Goal: Task Accomplishment & Management: Complete application form

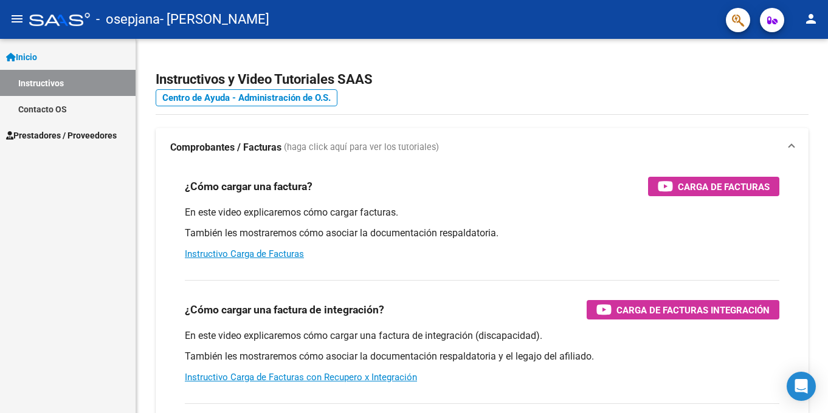
click at [24, 62] on span "Inicio" at bounding box center [21, 56] width 31 height 13
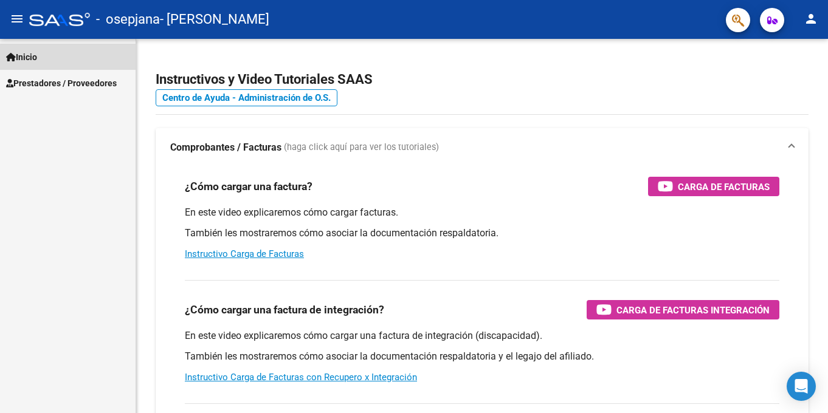
click at [18, 59] on span "Inicio" at bounding box center [21, 56] width 31 height 13
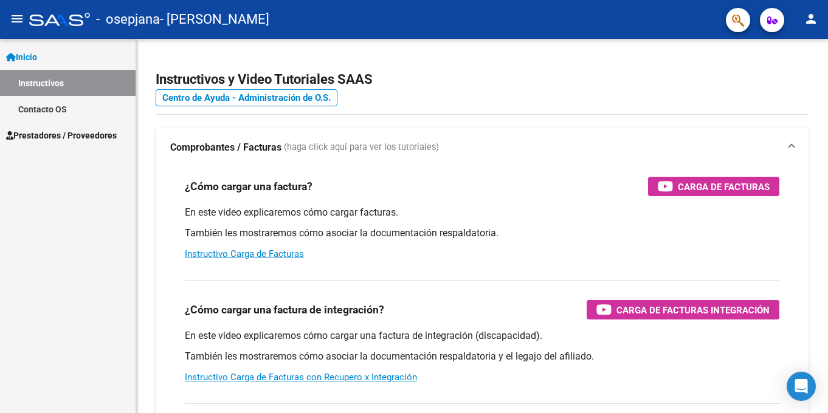
click at [26, 129] on span "Prestadores / Proveedores" at bounding box center [61, 135] width 111 height 13
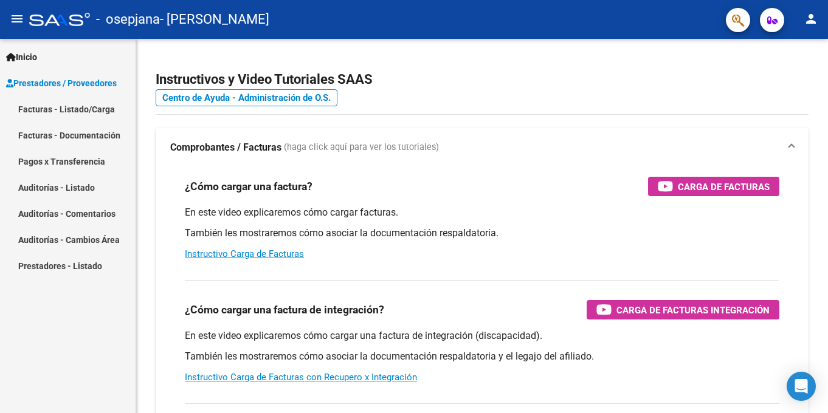
click at [36, 116] on link "Facturas - Listado/Carga" at bounding box center [67, 109] width 135 height 26
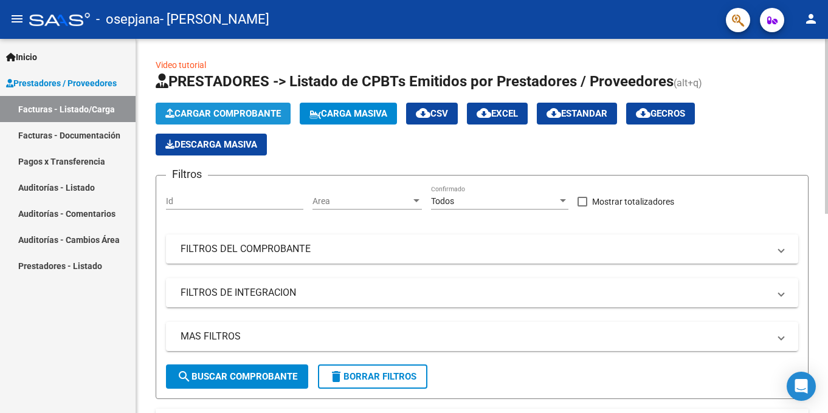
click at [230, 117] on span "Cargar Comprobante" at bounding box center [222, 113] width 115 height 11
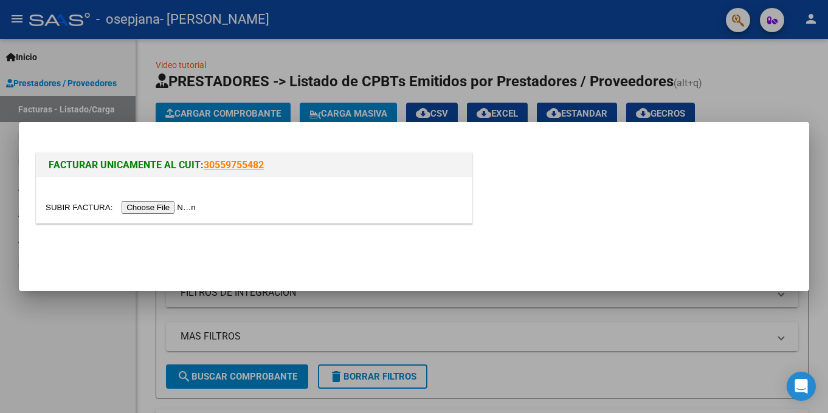
click at [171, 207] on input "file" at bounding box center [123, 207] width 154 height 13
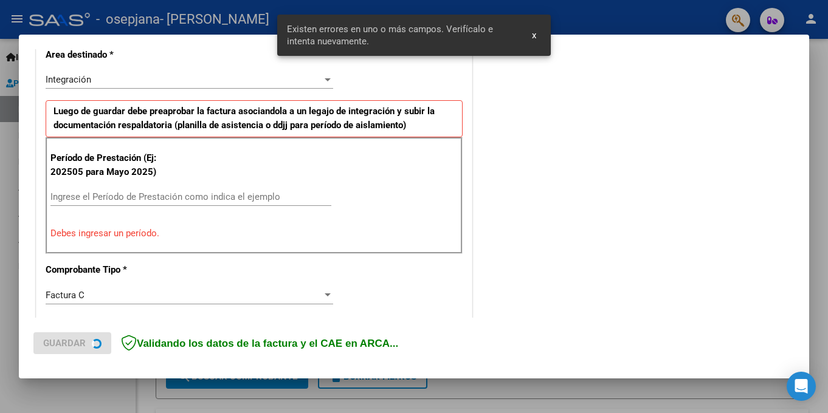
scroll to position [289, 0]
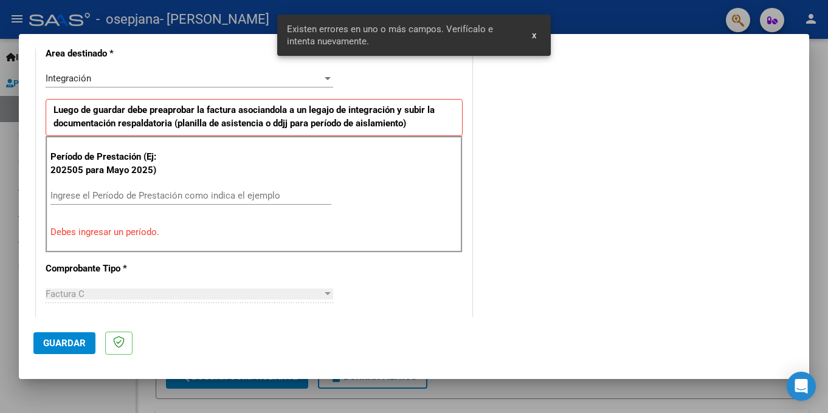
click at [121, 191] on input "Ingrese el Período de Prestación como indica el ejemplo" at bounding box center [190, 195] width 281 height 11
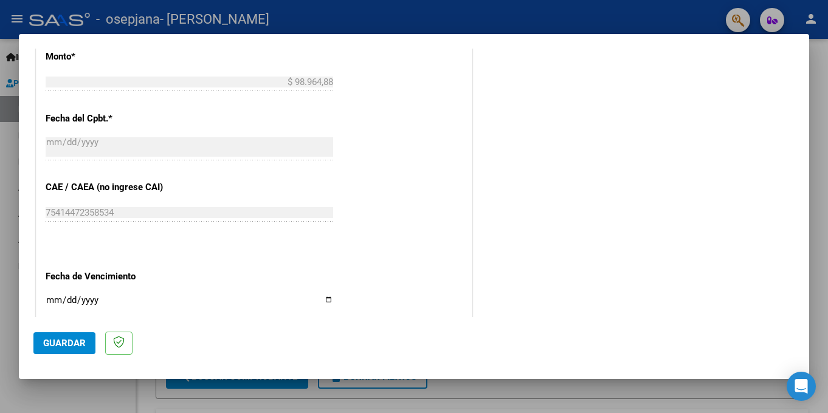
scroll to position [714, 0]
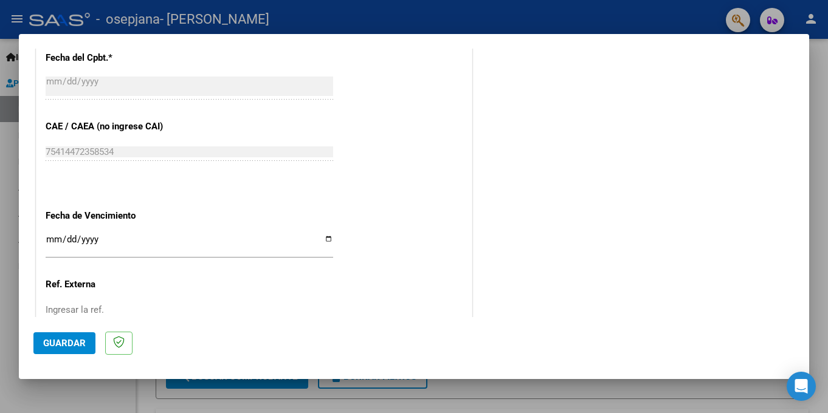
type input "202509"
click at [324, 239] on input "Ingresar la fecha" at bounding box center [189, 244] width 287 height 19
type input "[DATE]"
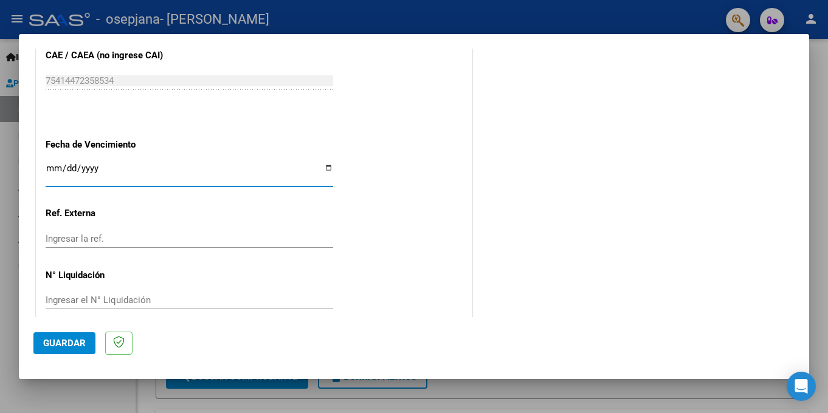
scroll to position [801, 0]
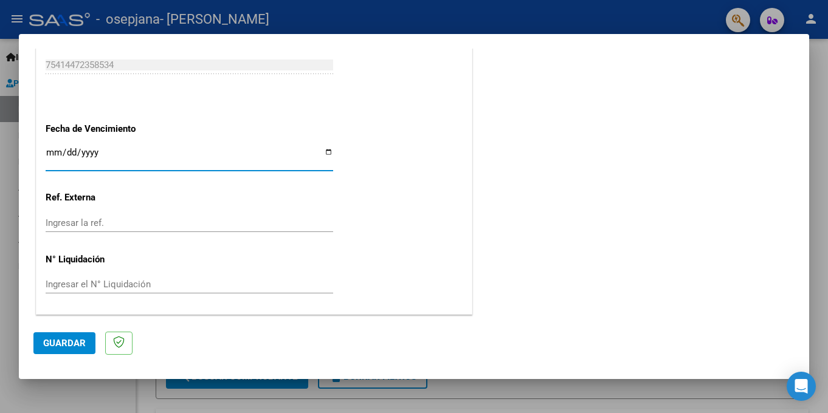
click at [66, 339] on span "Guardar" at bounding box center [64, 343] width 43 height 11
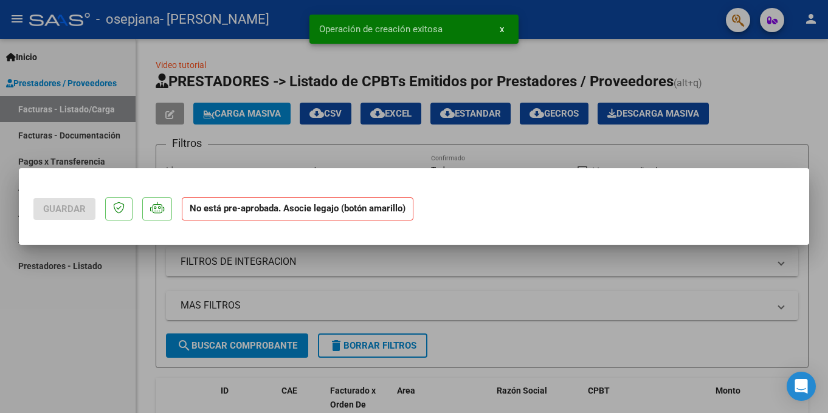
scroll to position [0, 0]
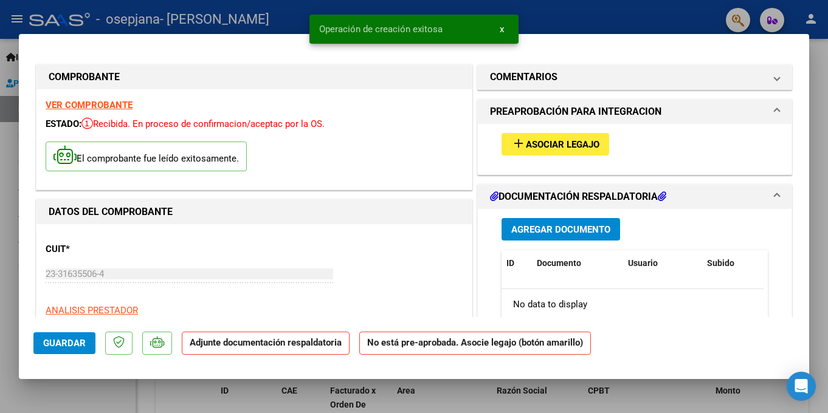
click at [588, 149] on span "Asociar Legajo" at bounding box center [563, 144] width 74 height 11
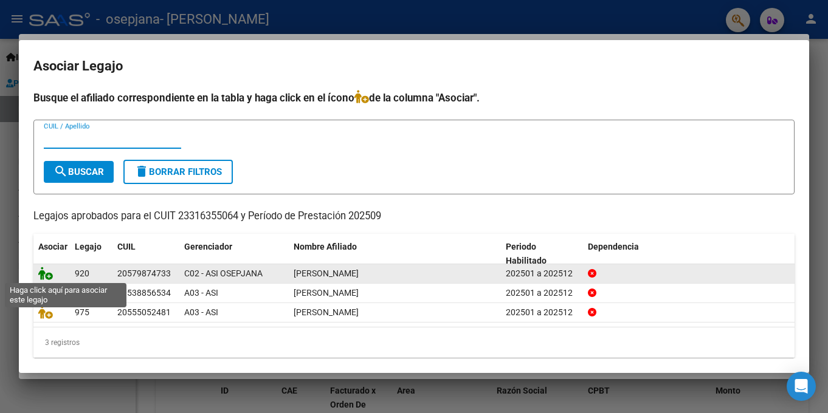
click at [46, 274] on icon at bounding box center [45, 273] width 15 height 13
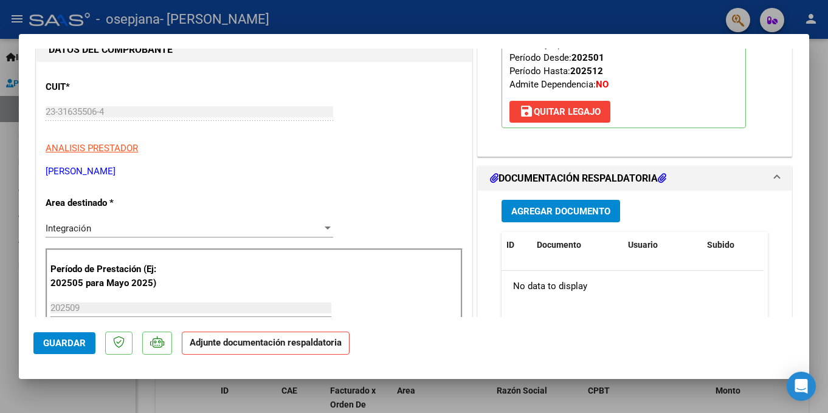
scroll to position [182, 0]
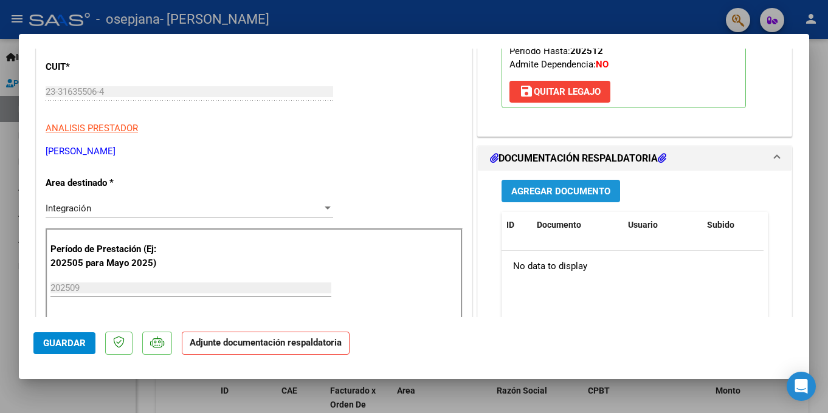
click at [576, 191] on span "Agregar Documento" at bounding box center [560, 191] width 99 height 11
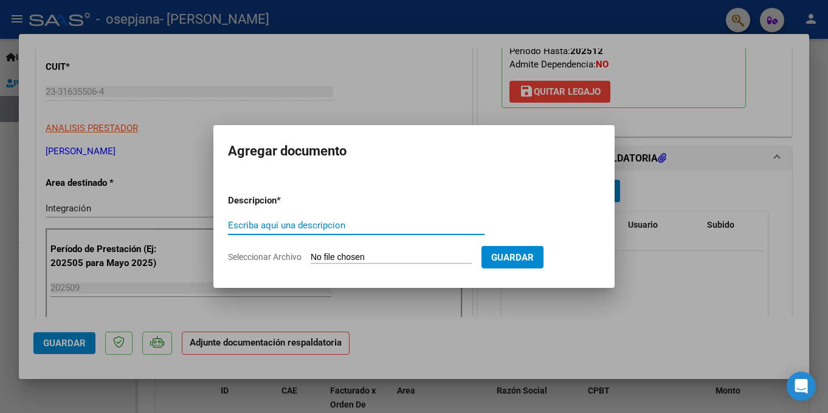
click at [283, 252] on span "Seleccionar Archivo" at bounding box center [265, 257] width 74 height 10
click at [310, 252] on input "Seleccionar Archivo" at bounding box center [390, 258] width 161 height 12
type input "C:\fakepath\planilla asist [DATE].pdf"
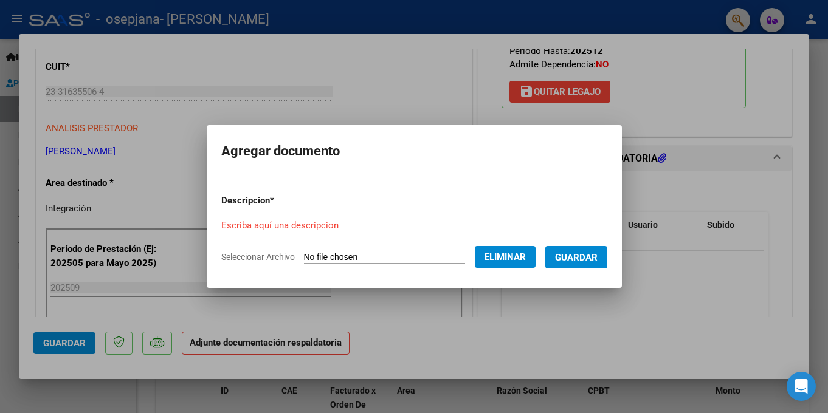
drag, startPoint x: 276, startPoint y: 213, endPoint x: 252, endPoint y: 222, distance: 26.7
paste input "planilla asist [DATE]"
type input "planilla asist [DATE]"
click at [591, 253] on span "Guardar" at bounding box center [576, 257] width 43 height 11
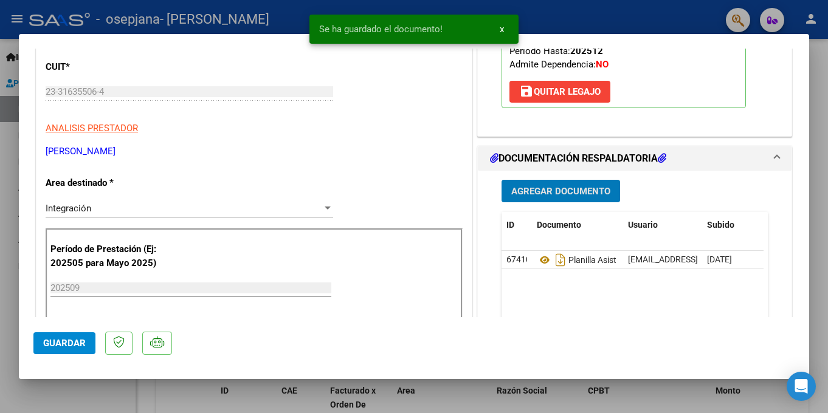
click at [572, 191] on span "Agregar Documento" at bounding box center [560, 191] width 99 height 11
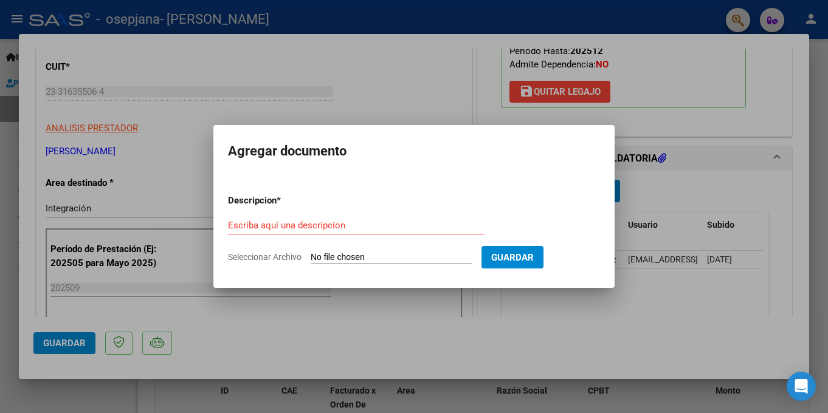
click at [267, 255] on span "Seleccionar Archivo" at bounding box center [265, 257] width 74 height 10
click at [310, 255] on input "Seleccionar Archivo" at bounding box center [390, 258] width 161 height 12
type input "C:\fakepath\recibo.pdf"
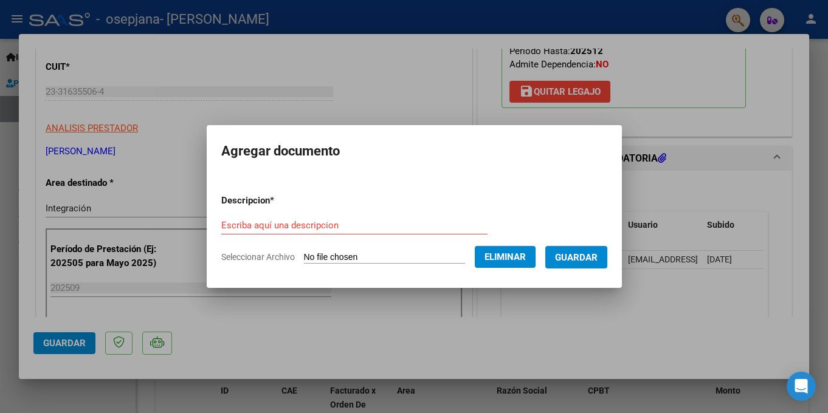
click at [266, 215] on form "Descripcion * Escriba aquí una descripcion Seleccionar Archivo Eliminar Guardar" at bounding box center [414, 229] width 386 height 89
click at [266, 222] on input "Escriba aquí una descripcion" at bounding box center [354, 225] width 266 height 11
type input "Recibo"
click at [594, 259] on span "Guardar" at bounding box center [576, 257] width 43 height 11
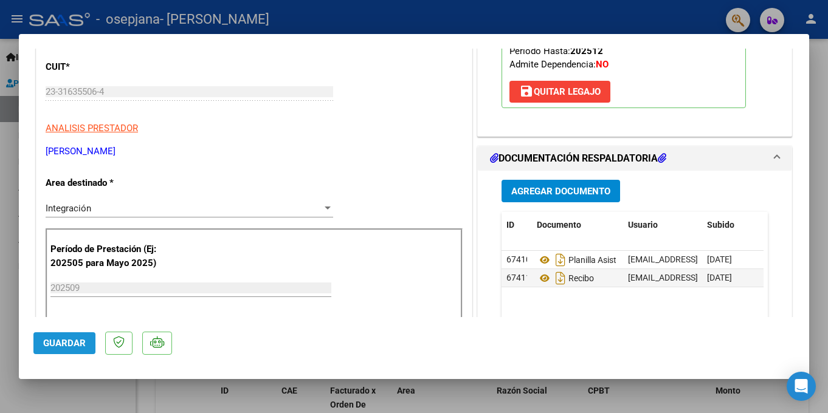
click at [57, 341] on span "Guardar" at bounding box center [64, 343] width 43 height 11
click at [74, 344] on span "Guardar" at bounding box center [64, 343] width 43 height 11
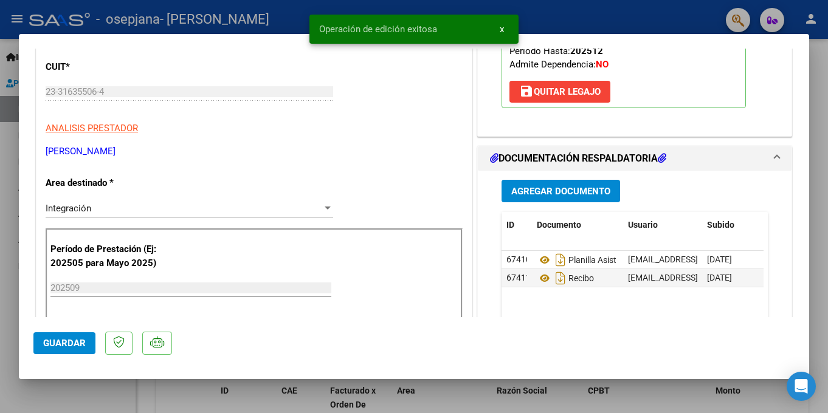
click at [651, 11] on div at bounding box center [414, 206] width 828 height 413
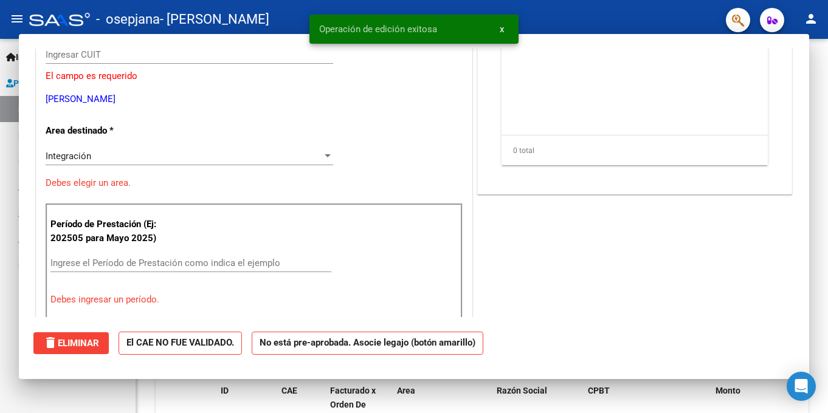
scroll to position [0, 0]
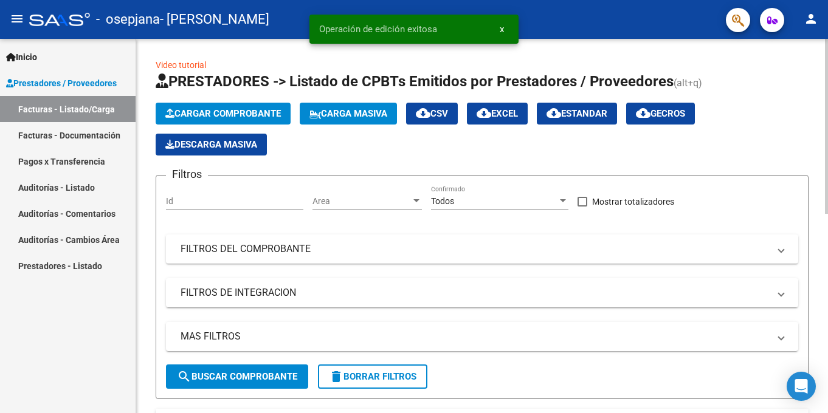
click at [257, 111] on span "Cargar Comprobante" at bounding box center [222, 113] width 115 height 11
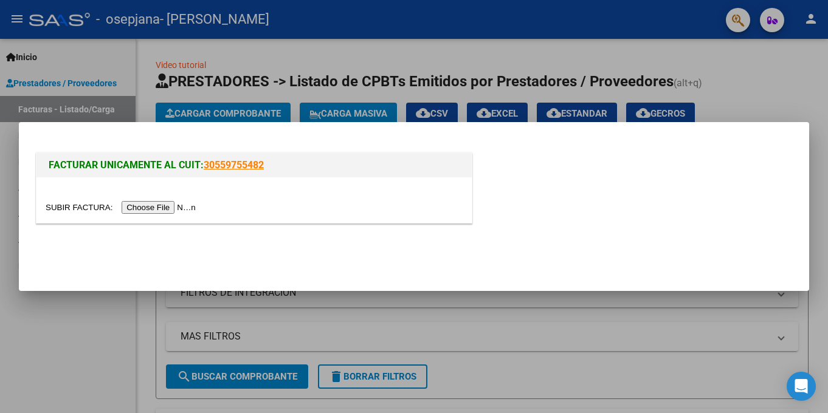
click at [158, 210] on input "file" at bounding box center [123, 207] width 154 height 13
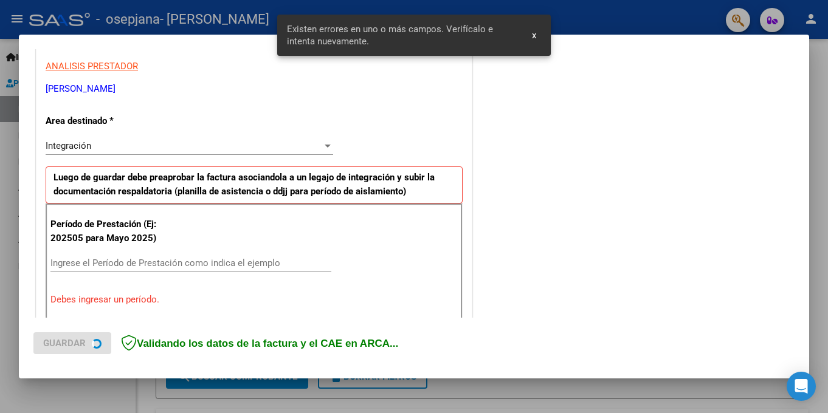
scroll to position [266, 0]
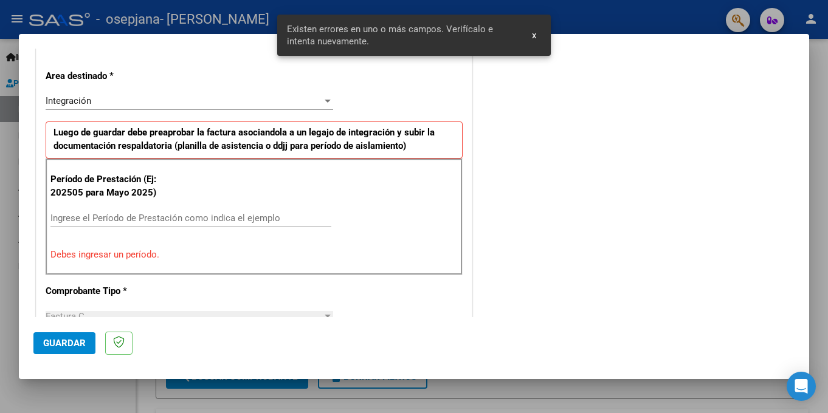
click at [74, 214] on input "Ingrese el Período de Prestación como indica el ejemplo" at bounding box center [190, 218] width 281 height 11
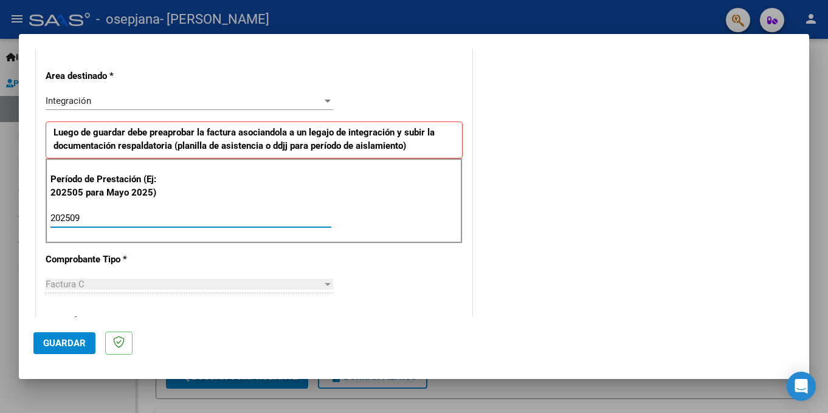
type input "202509"
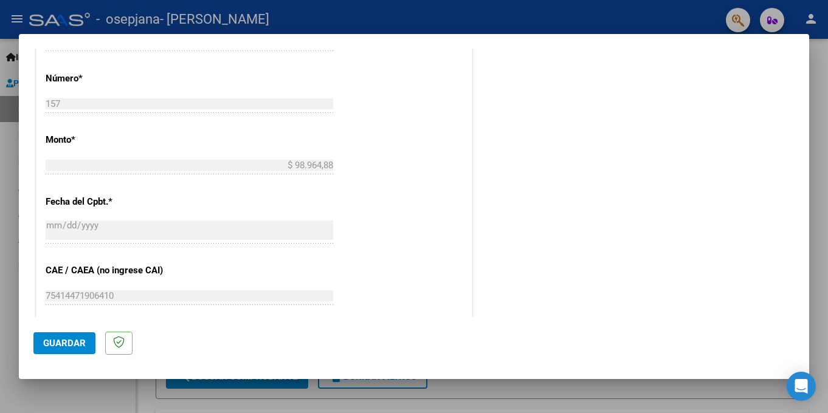
scroll to position [691, 0]
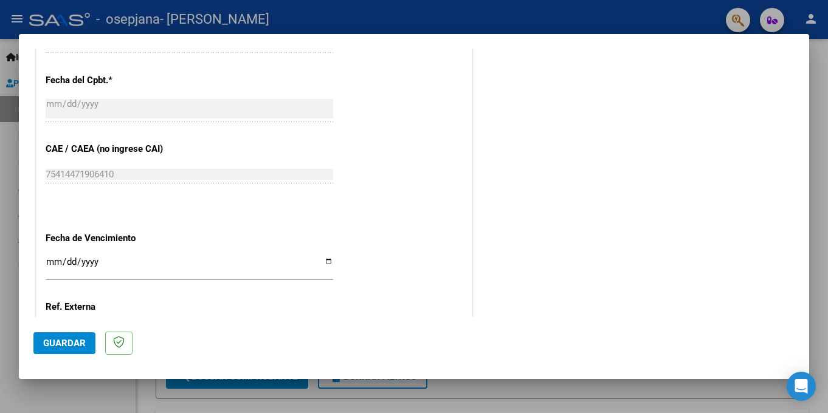
click at [324, 262] on input "Ingresar la fecha" at bounding box center [189, 266] width 287 height 19
type input "[DATE]"
click at [58, 340] on span "Guardar" at bounding box center [64, 343] width 43 height 11
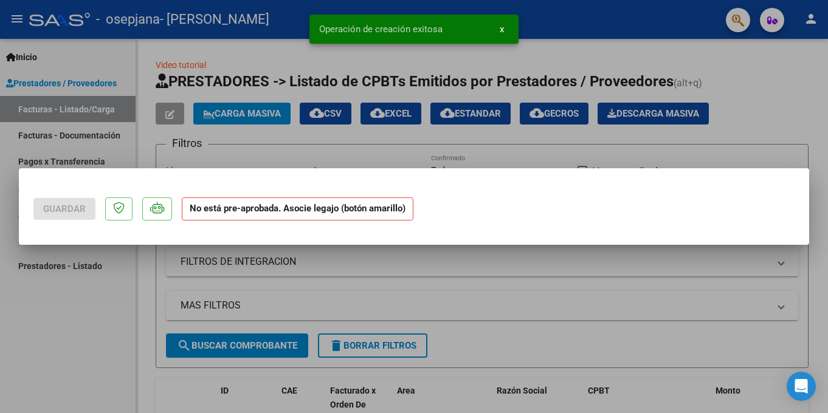
scroll to position [0, 0]
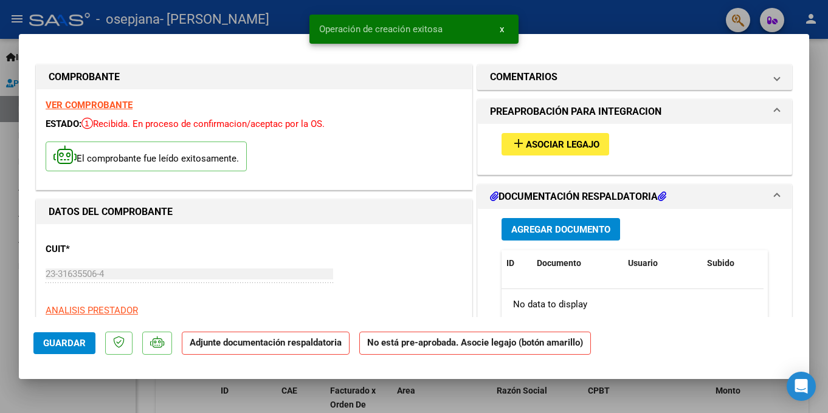
click at [545, 144] on span "Asociar Legajo" at bounding box center [563, 144] width 74 height 11
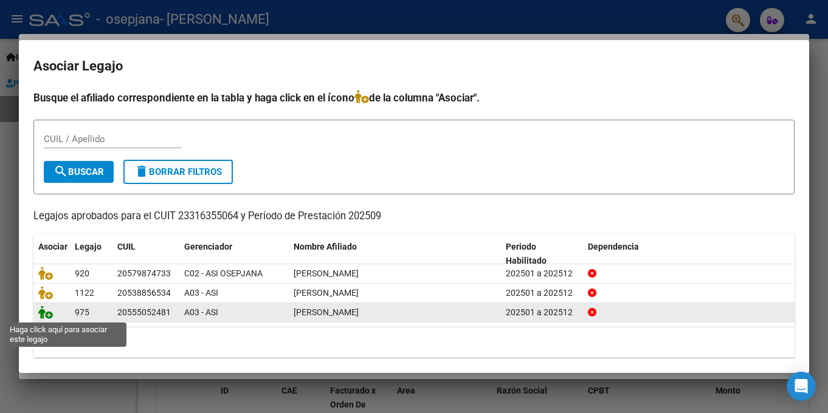
click at [43, 313] on icon at bounding box center [45, 312] width 15 height 13
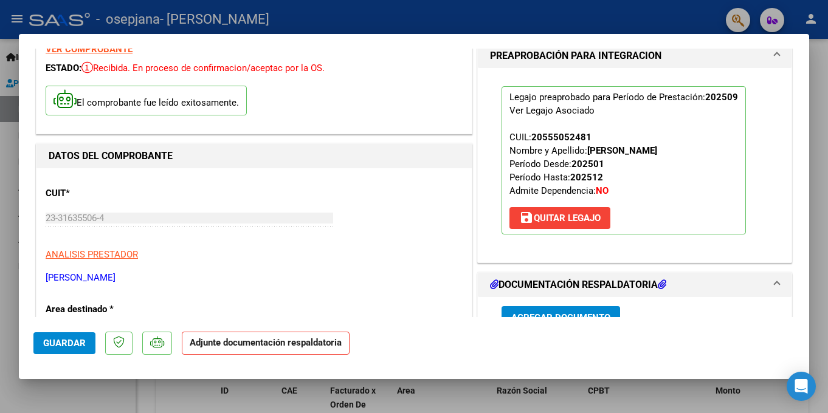
scroll to position [122, 0]
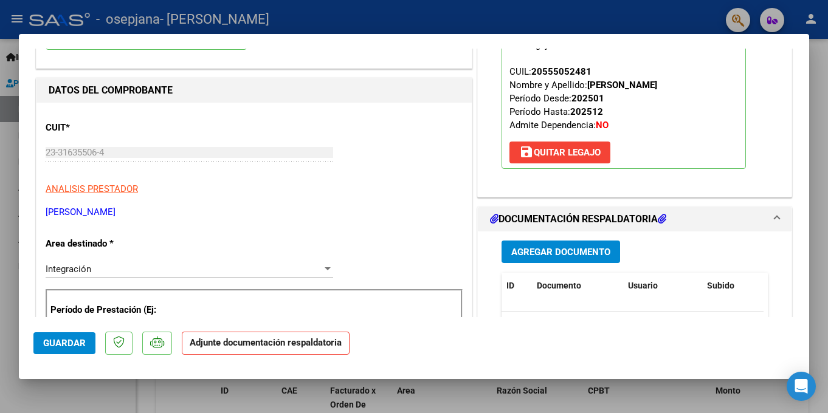
click at [560, 250] on span "Agregar Documento" at bounding box center [560, 252] width 99 height 11
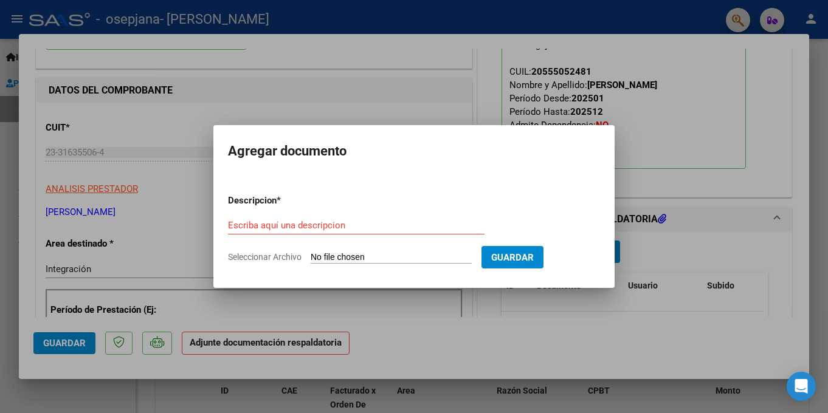
click at [244, 259] on span "Seleccionar Archivo" at bounding box center [265, 257] width 74 height 10
click at [310, 259] on input "Seleccionar Archivo" at bounding box center [390, 258] width 161 height 12
type input "C:\fakepath\Planilla de asistencia [DATE].pdf"
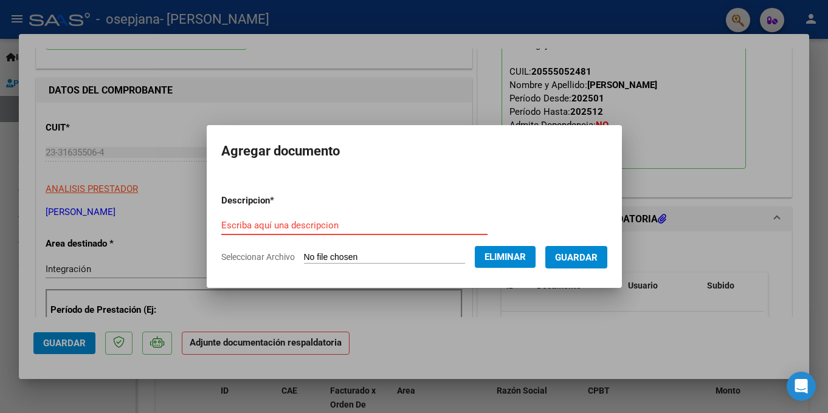
paste input "Planilla de asistencia [DATE]"
type input "Planilla de asistencia [DATE]"
click at [591, 254] on span "Guardar" at bounding box center [576, 257] width 43 height 11
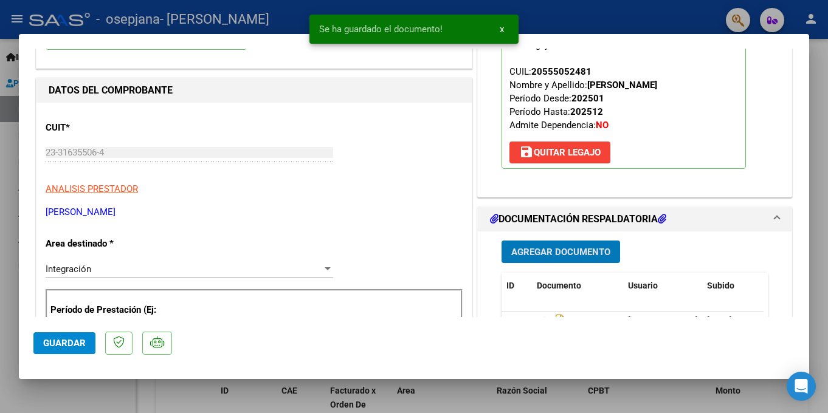
click at [566, 246] on span "Agregar Documento" at bounding box center [560, 251] width 99 height 11
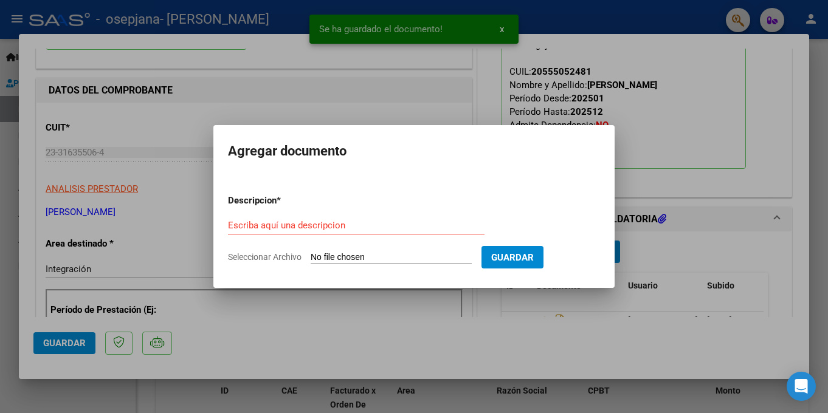
click at [270, 250] on form "Descripcion * Escriba aquí una descripcion Seleccionar Archivo Guardar" at bounding box center [414, 229] width 372 height 89
click at [272, 258] on span "Seleccionar Archivo" at bounding box center [265, 257] width 74 height 10
click at [310, 258] on input "Seleccionar Archivo" at bounding box center [390, 258] width 161 height 12
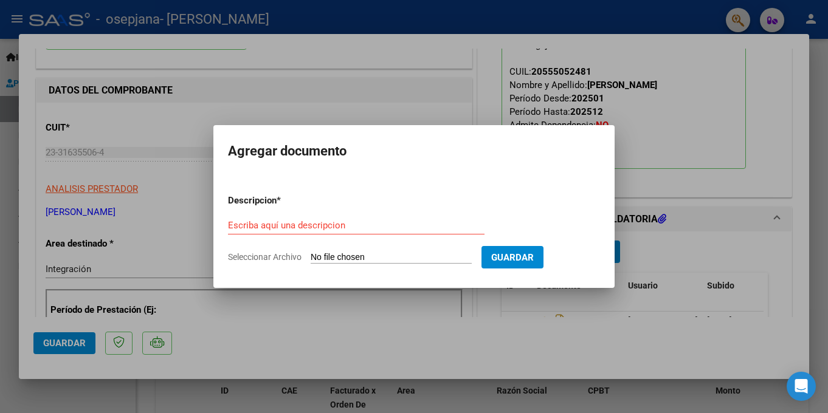
type input "C:\fakepath\Recibo.pdf"
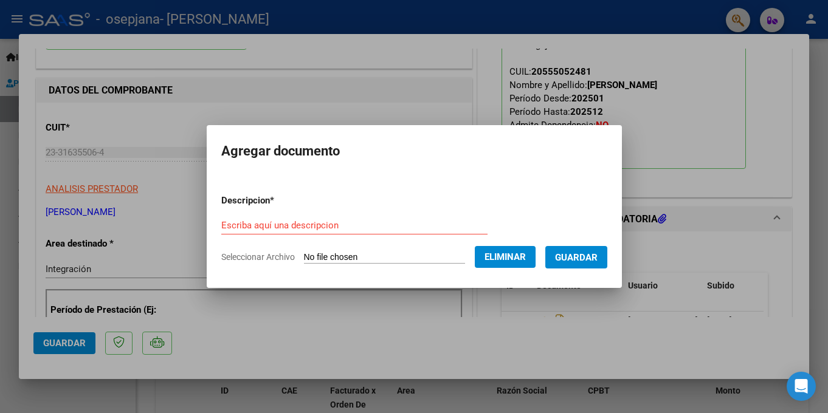
click at [284, 218] on div "Escriba aquí una descripcion" at bounding box center [354, 225] width 266 height 18
type input "Recibo"
click at [593, 258] on span "Guardar" at bounding box center [576, 257] width 43 height 11
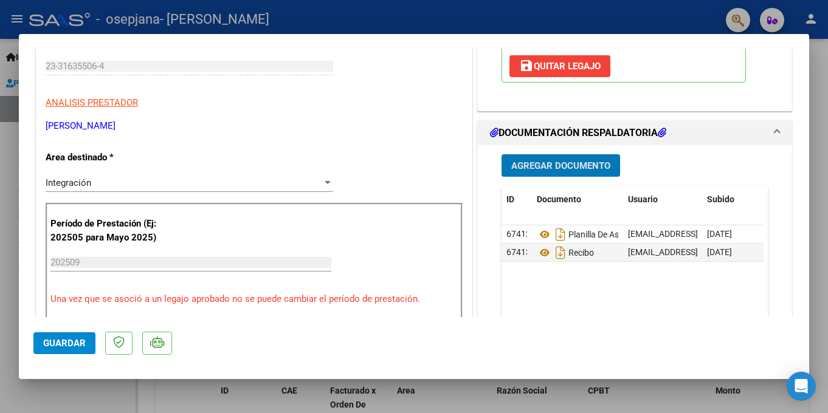
scroll to position [243, 0]
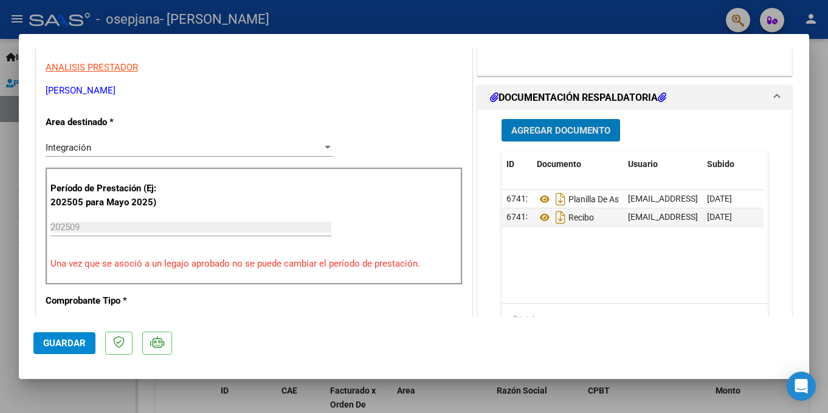
click at [68, 334] on button "Guardar" at bounding box center [64, 343] width 62 height 22
click at [50, 341] on span "Guardar" at bounding box center [64, 343] width 43 height 11
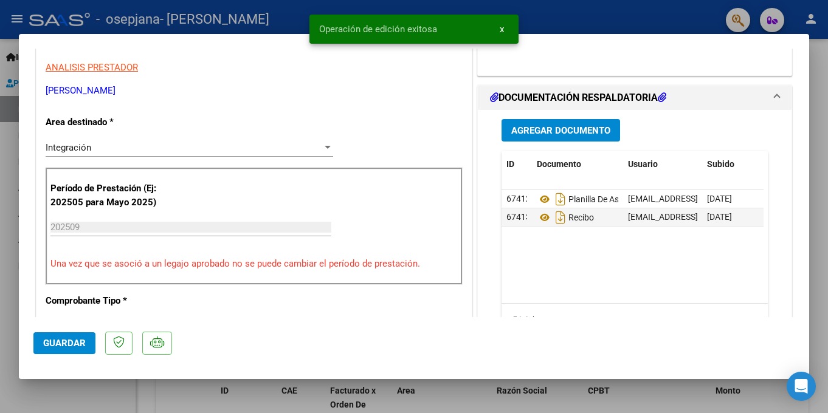
click at [648, 26] on div at bounding box center [414, 206] width 828 height 413
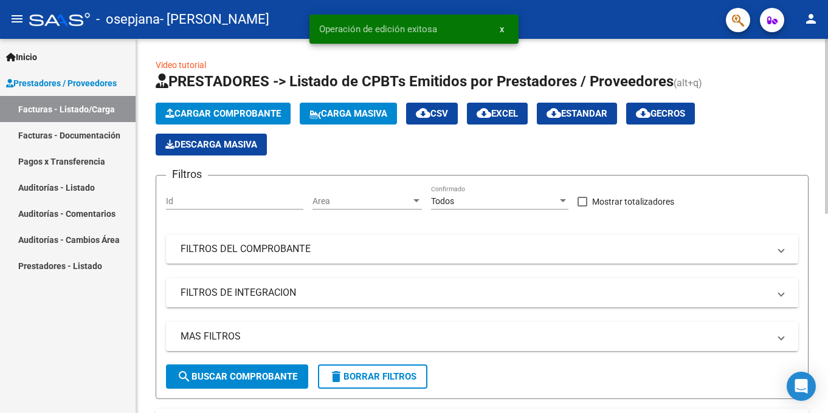
click at [221, 110] on span "Cargar Comprobante" at bounding box center [222, 113] width 115 height 11
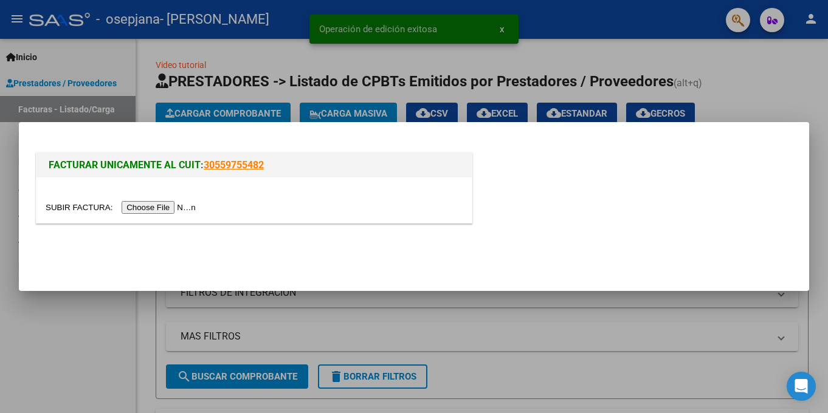
click at [128, 206] on input "file" at bounding box center [123, 207] width 154 height 13
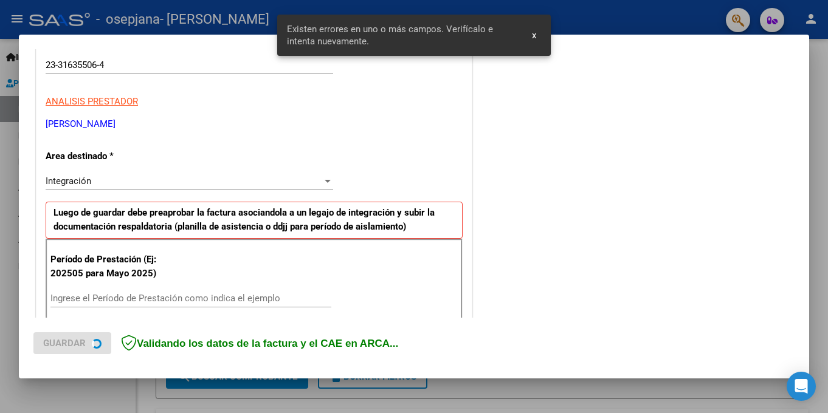
scroll to position [266, 0]
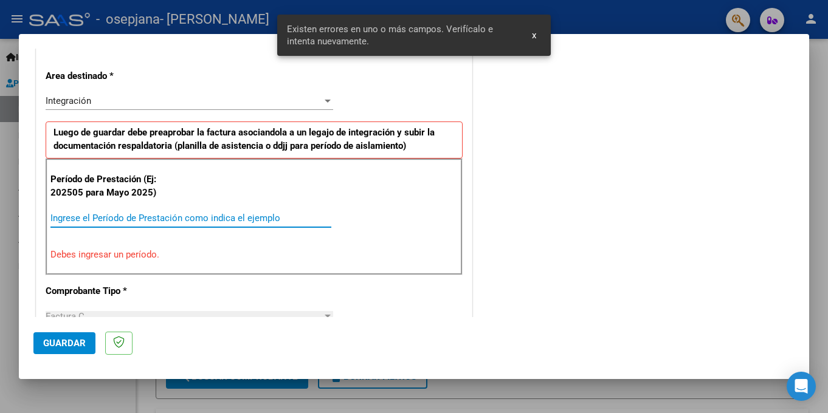
drag, startPoint x: 78, startPoint y: 219, endPoint x: 76, endPoint y: 196, distance: 23.2
click at [78, 218] on input "Ingrese el Período de Prestación como indica el ejemplo" at bounding box center [190, 218] width 281 height 11
type input "20209"
click at [202, 283] on div "CUIT * 23-31635506-4 Ingresar CUIT ANALISIS PRESTADOR [PERSON_NAME] [PERSON_NAM…" at bounding box center [253, 407] width 435 height 946
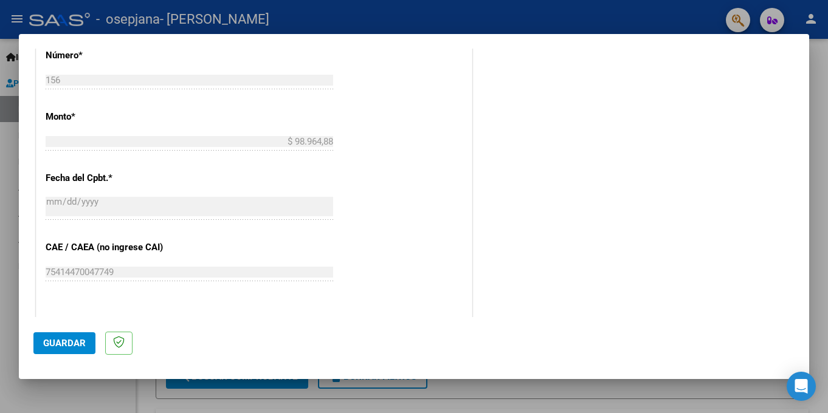
scroll to position [691, 0]
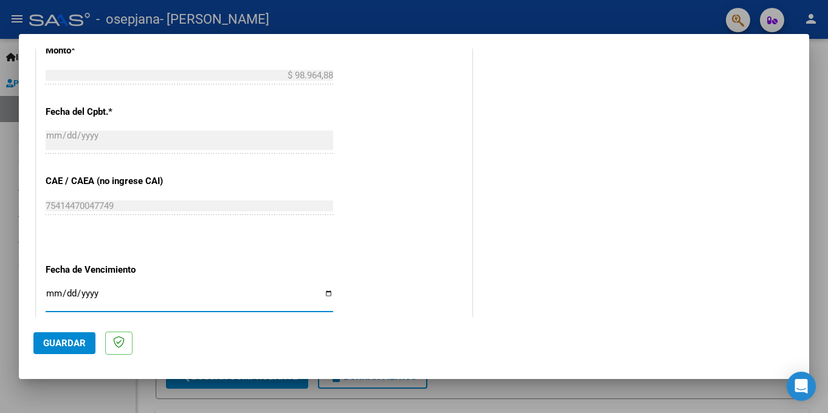
click at [329, 294] on input "Ingresar la fecha" at bounding box center [189, 298] width 287 height 19
type input "[DATE]"
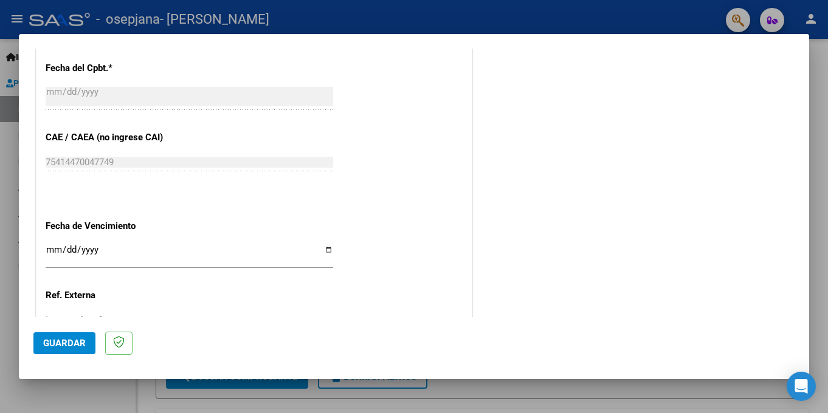
scroll to position [832, 0]
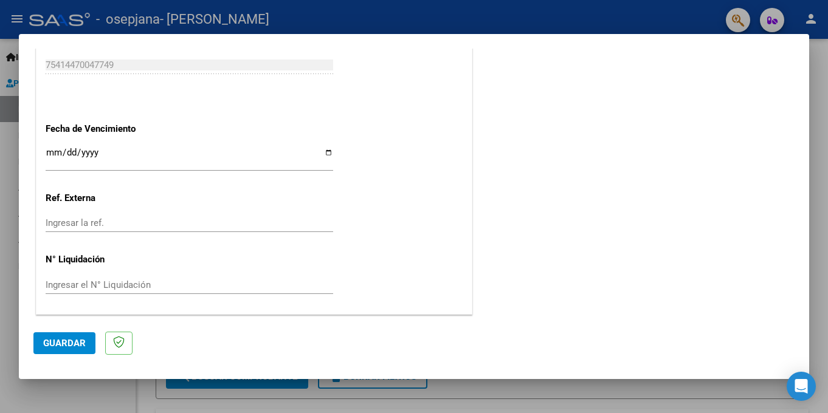
click at [70, 340] on span "Guardar" at bounding box center [64, 343] width 43 height 11
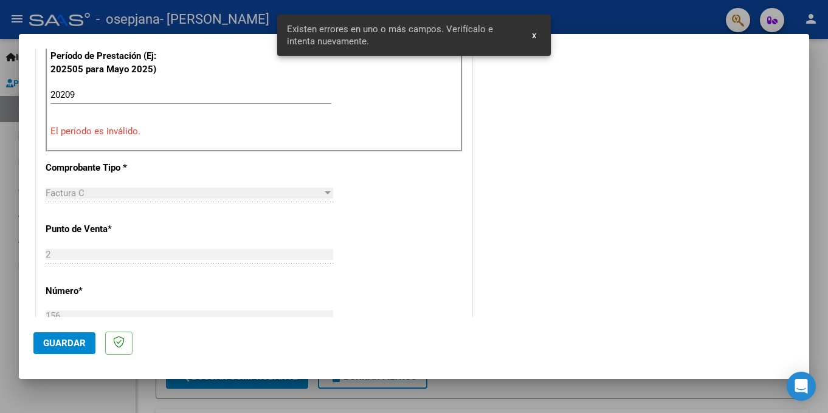
scroll to position [289, 0]
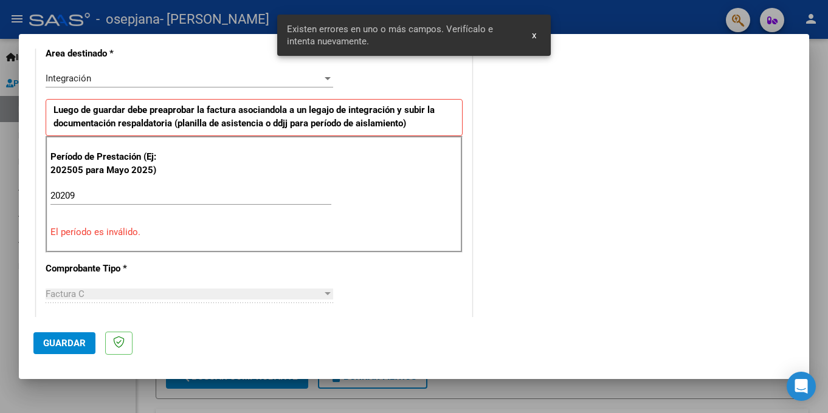
click at [83, 197] on input "20209" at bounding box center [190, 195] width 281 height 11
drag, startPoint x: 64, startPoint y: 192, endPoint x: 93, endPoint y: 212, distance: 35.4
click at [70, 193] on input "20209" at bounding box center [190, 195] width 281 height 11
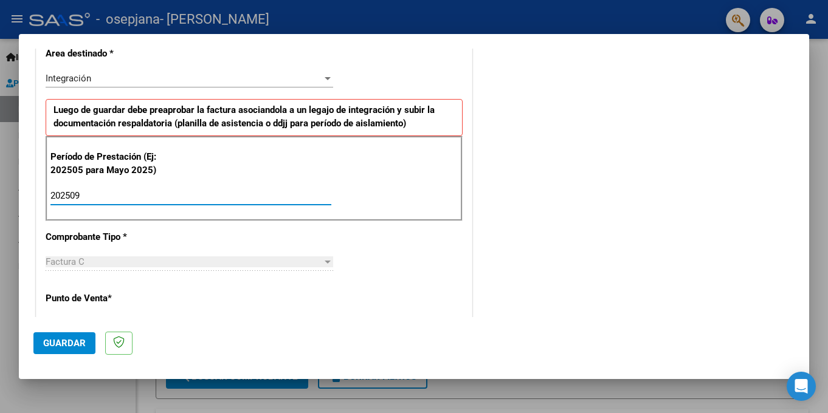
type input "202509"
click at [79, 342] on span "Guardar" at bounding box center [64, 343] width 43 height 11
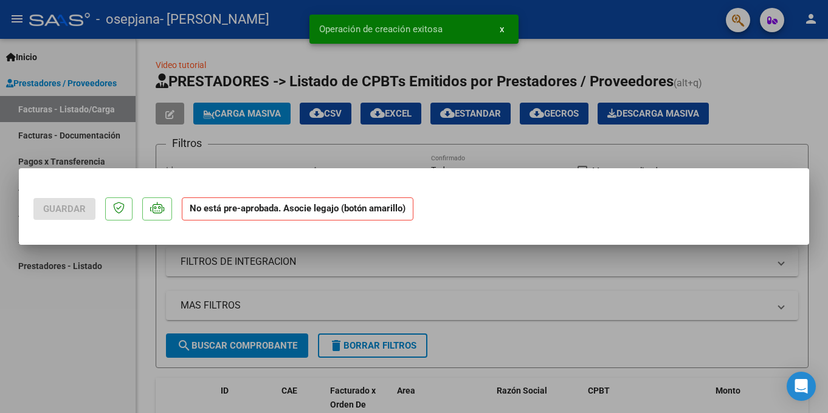
scroll to position [0, 0]
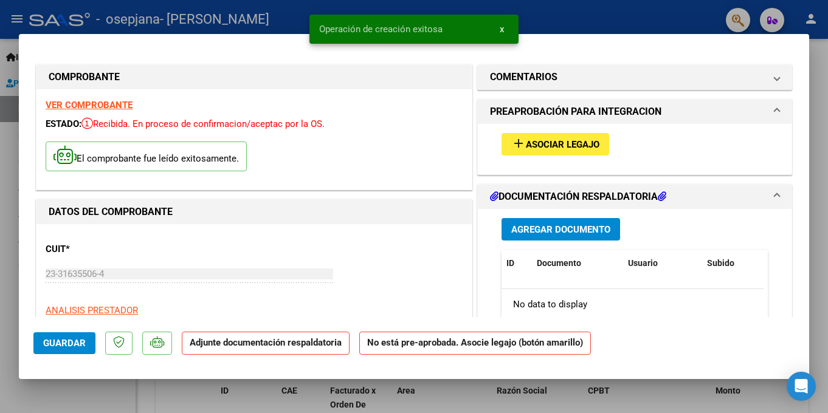
click at [583, 143] on span "Asociar Legajo" at bounding box center [563, 144] width 74 height 11
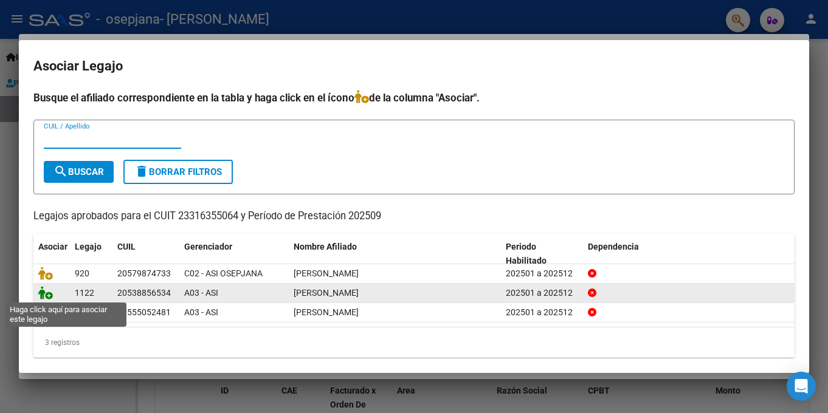
click at [39, 290] on icon at bounding box center [45, 292] width 15 height 13
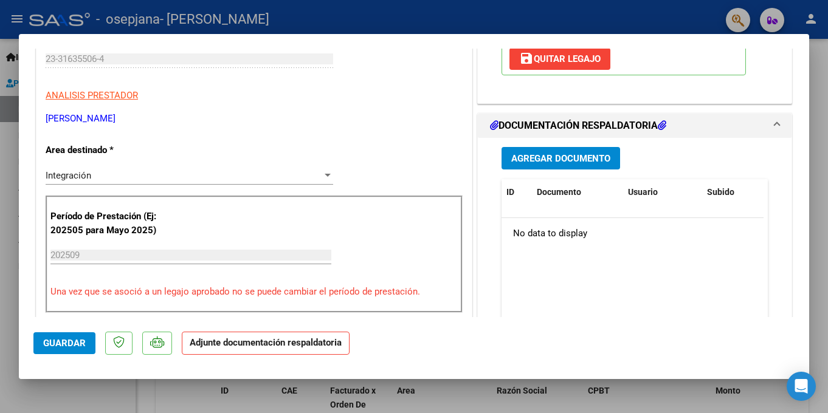
scroll to position [243, 0]
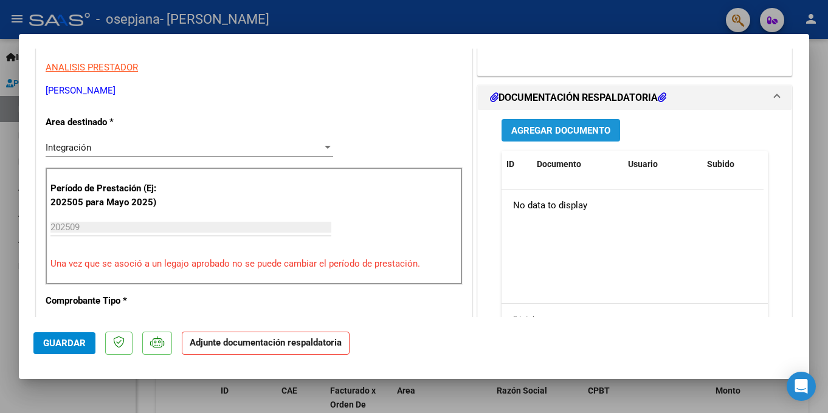
click at [579, 124] on button "Agregar Documento" at bounding box center [560, 130] width 118 height 22
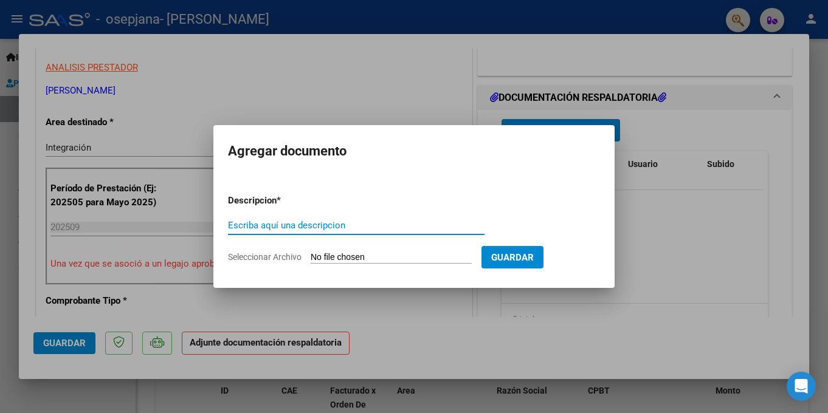
click at [255, 255] on span "Seleccionar Archivo" at bounding box center [265, 257] width 74 height 10
click at [310, 255] on input "Seleccionar Archivo" at bounding box center [390, 258] width 161 height 12
type input "C:\fakepath\Planilla de asistencia [DATE].pdf"
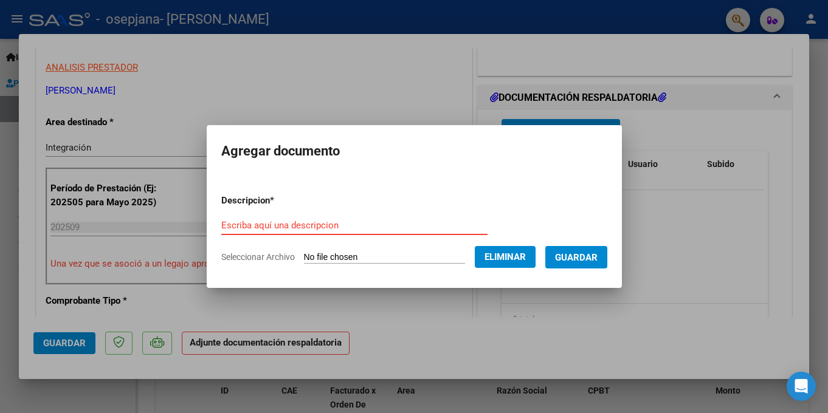
drag, startPoint x: 290, startPoint y: 217, endPoint x: 235, endPoint y: 225, distance: 56.5
click at [235, 225] on input "Escriba aquí una descripcion" at bounding box center [354, 225] width 266 height 11
paste input "Planilla de asistencia [DATE]"
type input "Planilla de asistencia [DATE]"
click at [452, 193] on form "Descripcion * Planilla de asistencia [DATE] Escriba aquí una descripcion Selecc…" at bounding box center [414, 229] width 386 height 89
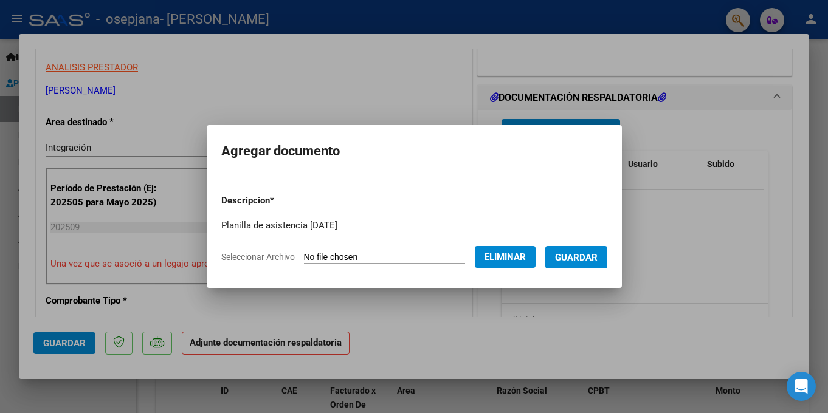
click at [595, 259] on span "Guardar" at bounding box center [576, 257] width 43 height 11
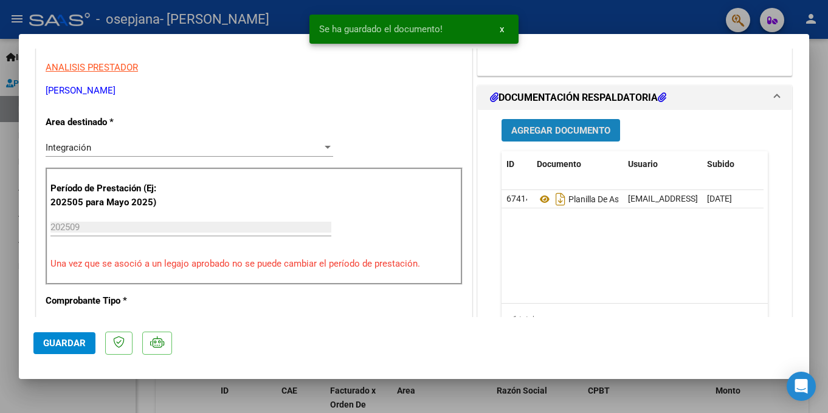
click at [563, 131] on span "Agregar Documento" at bounding box center [560, 130] width 99 height 11
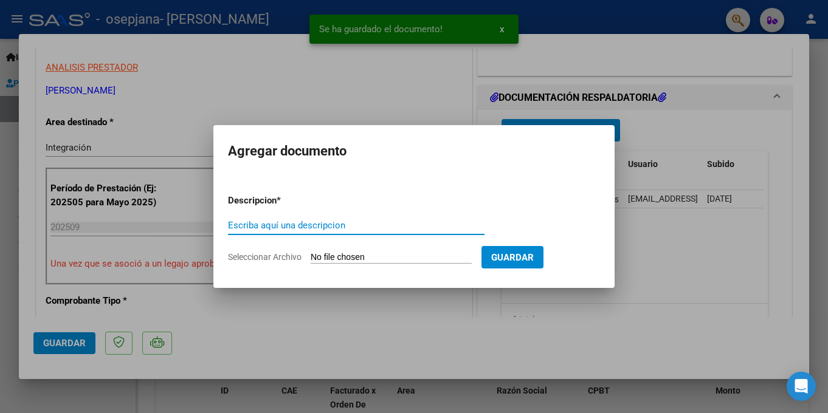
click at [275, 255] on span "Seleccionar Archivo" at bounding box center [265, 257] width 74 height 10
click at [310, 255] on input "Seleccionar Archivo" at bounding box center [390, 258] width 161 height 12
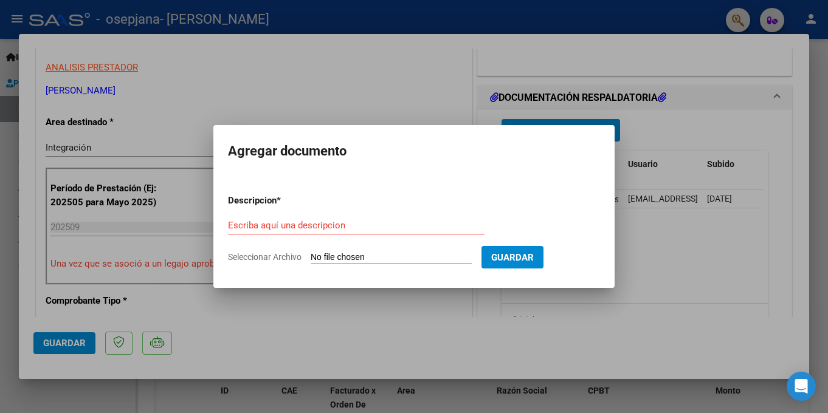
type input "C:\fakepath\Recibo.pdf"
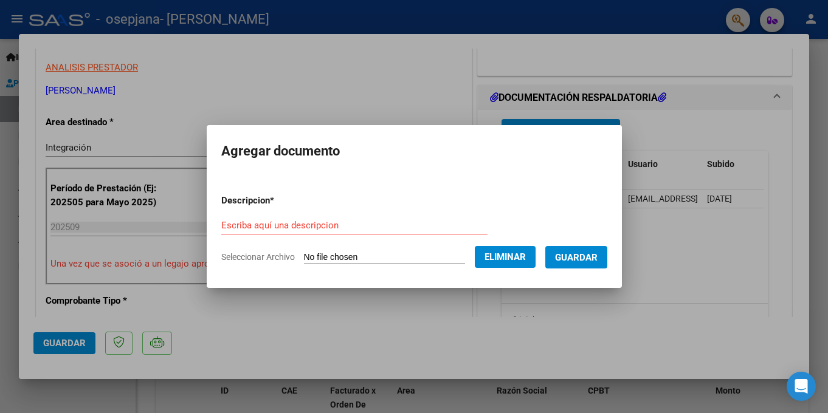
click at [287, 213] on form "Descripcion * Escriba aquí una descripcion Seleccionar Archivo Eliminar Guardar" at bounding box center [414, 229] width 386 height 89
click at [290, 221] on input "Escriba aquí una descripcion" at bounding box center [354, 225] width 266 height 11
type input "Recibo"
click at [572, 253] on span "Guardar" at bounding box center [576, 257] width 43 height 11
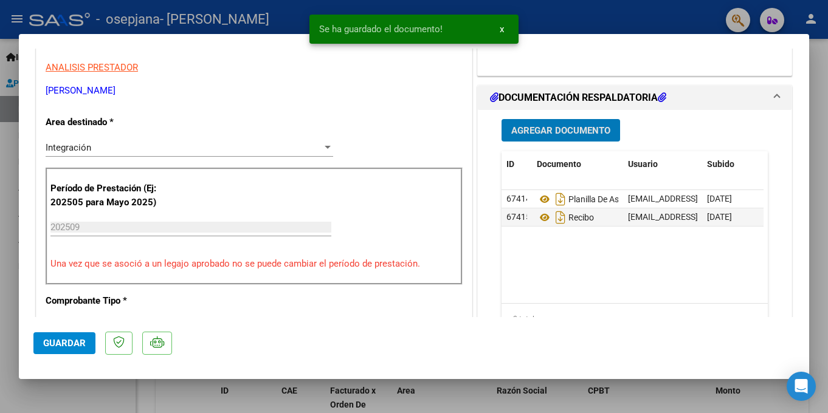
click at [64, 336] on button "Guardar" at bounding box center [64, 343] width 62 height 22
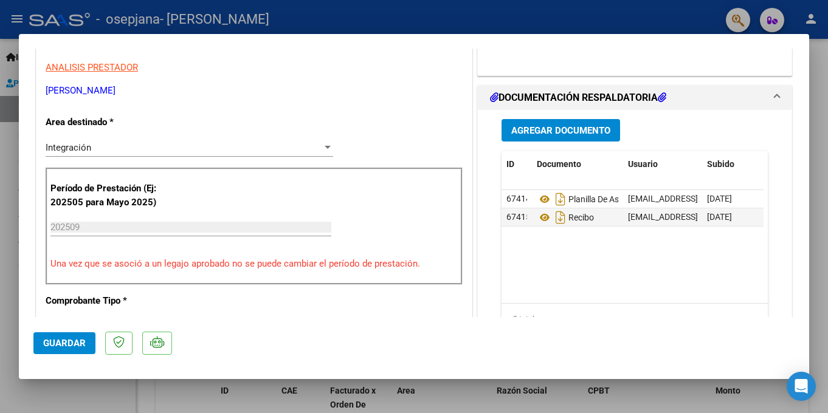
click at [631, 6] on div at bounding box center [414, 206] width 828 height 413
